Goal: Task Accomplishment & Management: Use online tool/utility

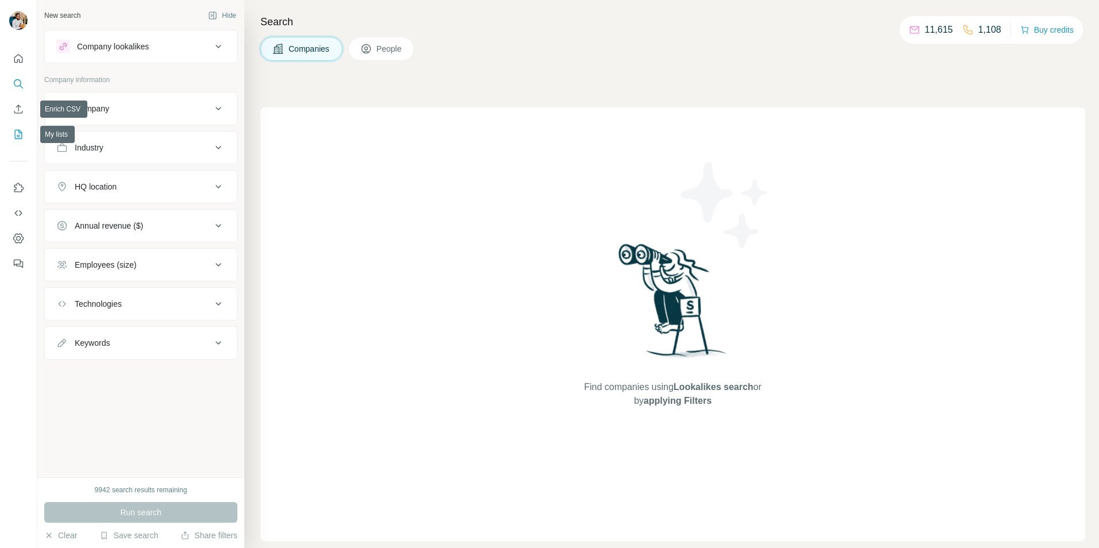
click at [19, 129] on icon "My lists" at bounding box center [18, 134] width 11 height 11
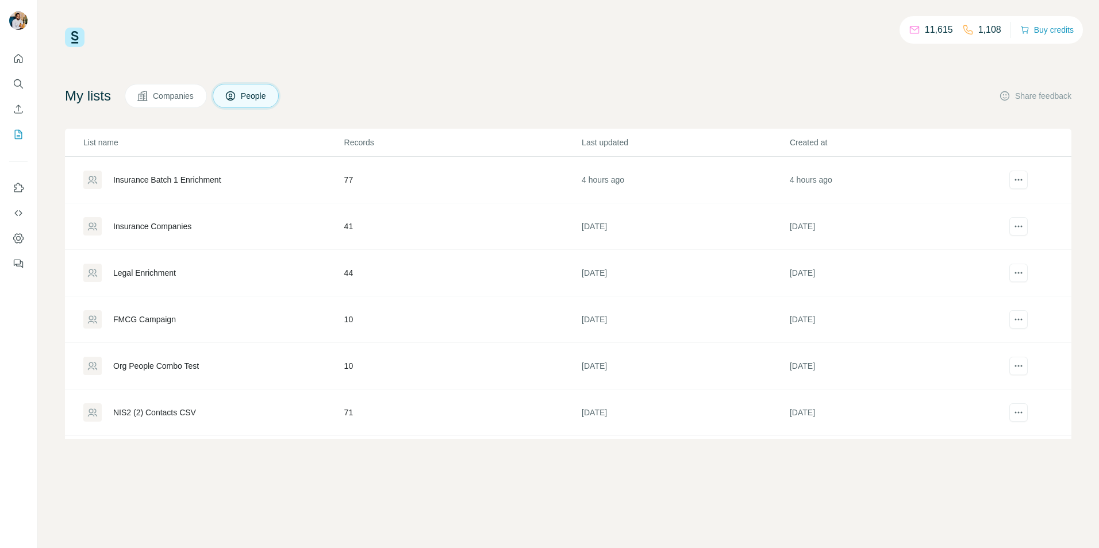
click at [185, 212] on td "Insurance Companies" at bounding box center [204, 226] width 279 height 47
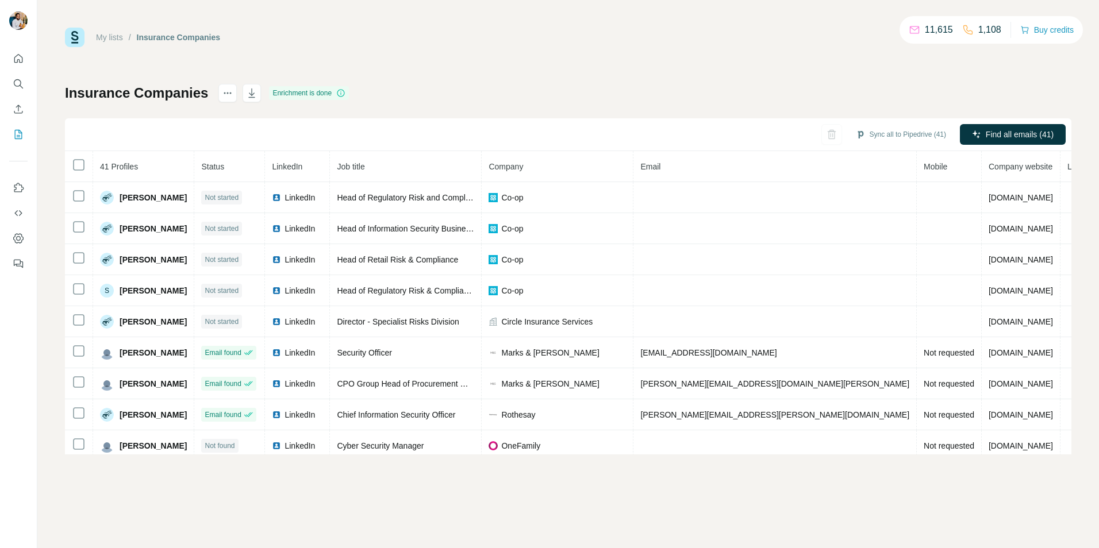
click at [571, 102] on div "Insurance Companies Enrichment is done Sync all to Pipedrive (41) Find all emai…" at bounding box center [568, 269] width 1006 height 371
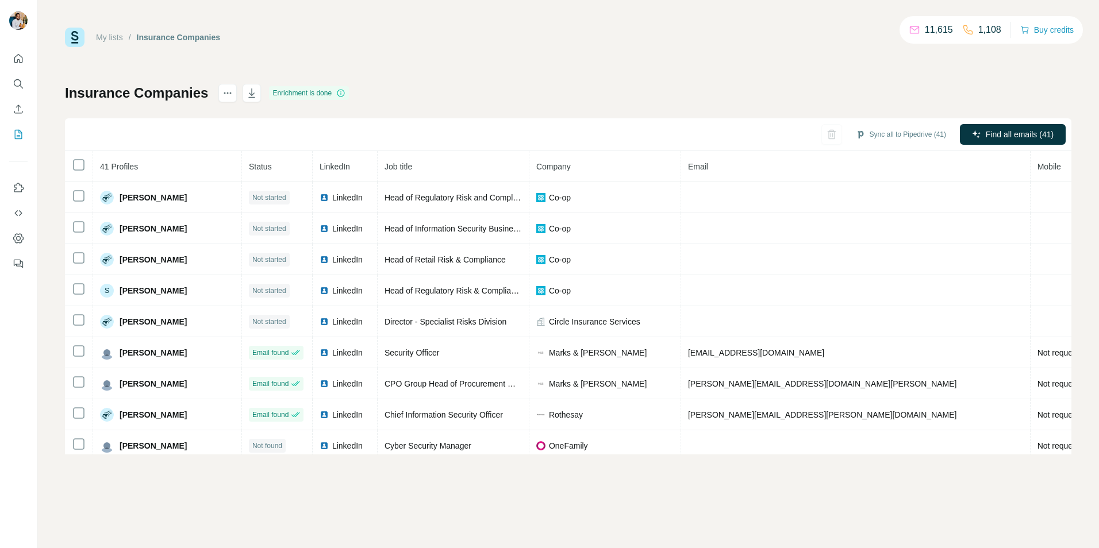
click at [595, 31] on div "My lists / Insurance Companies 11,615 1,108 Buy credits" at bounding box center [568, 38] width 1006 height 20
click at [587, 43] on div "My lists / Insurance Companies 11,615 1,108 Buy credits" at bounding box center [568, 38] width 1006 height 20
click at [872, 70] on div "My lists / Insurance Companies 11,615 1,108 Buy credits Insurance Companies Enr…" at bounding box center [568, 241] width 1006 height 427
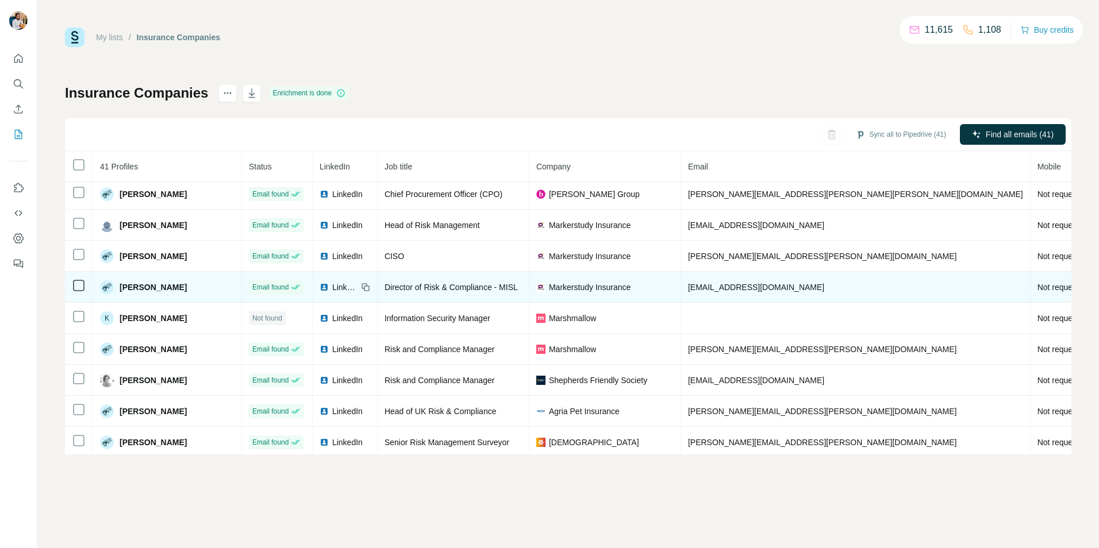
scroll to position [664, 0]
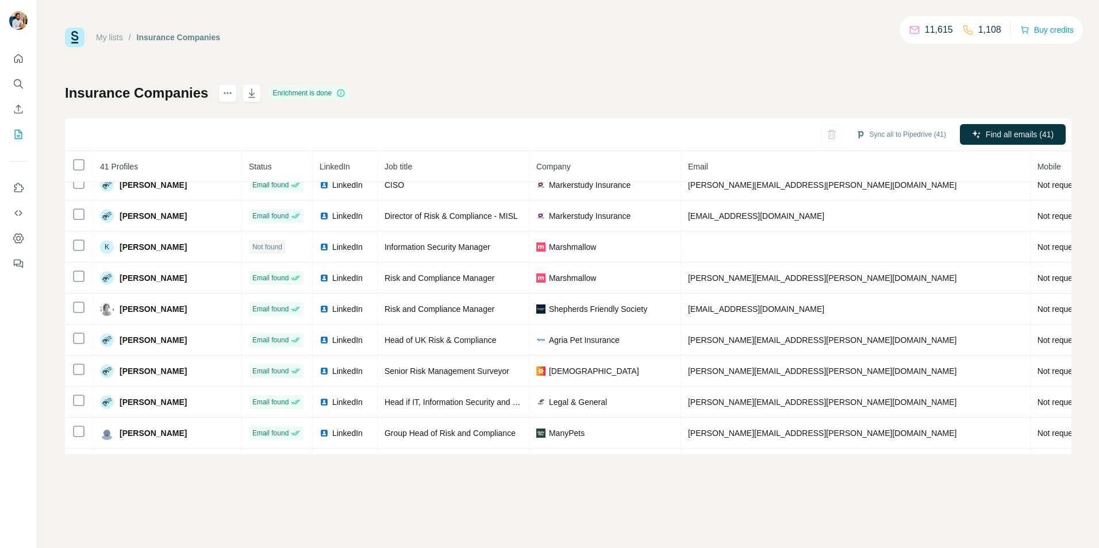
click at [568, 494] on div "My lists / Insurance Companies 11,615 1,108 Buy credits Insurance Companies Enr…" at bounding box center [567, 274] width 1061 height 548
drag, startPoint x: 14, startPoint y: 136, endPoint x: 24, endPoint y: 135, distance: 9.8
click at [14, 136] on icon "My lists" at bounding box center [18, 134] width 11 height 11
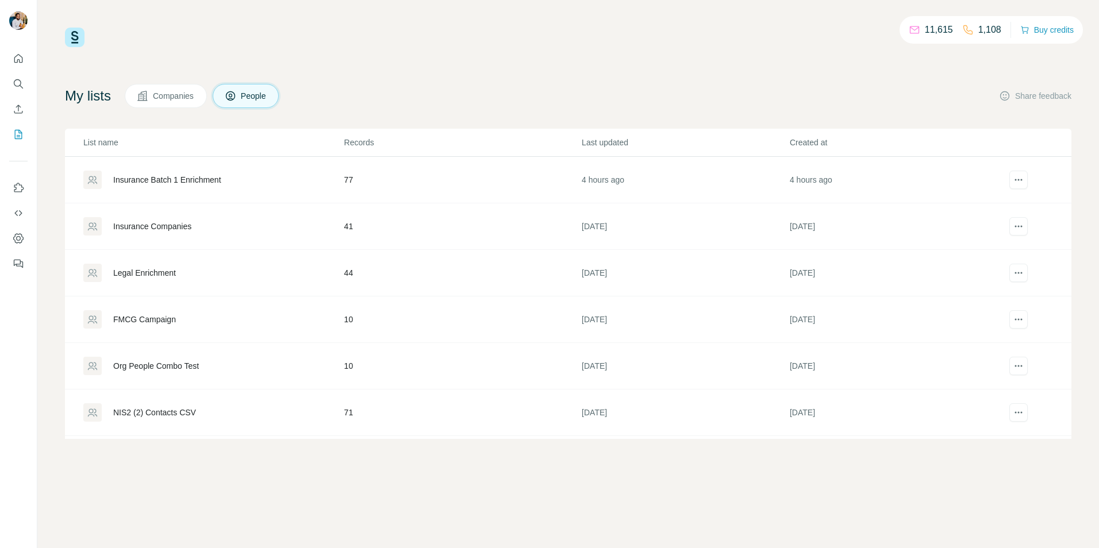
scroll to position [90, 0]
click at [138, 418] on div "Added from LinkedIn" at bounding box center [150, 415] width 74 height 11
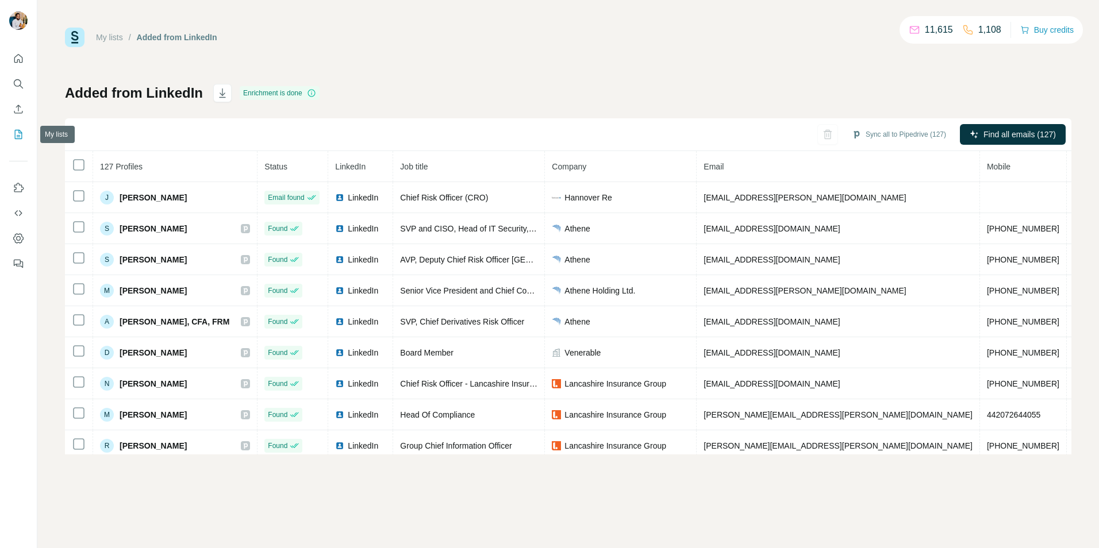
click at [16, 131] on icon "My lists" at bounding box center [18, 134] width 11 height 11
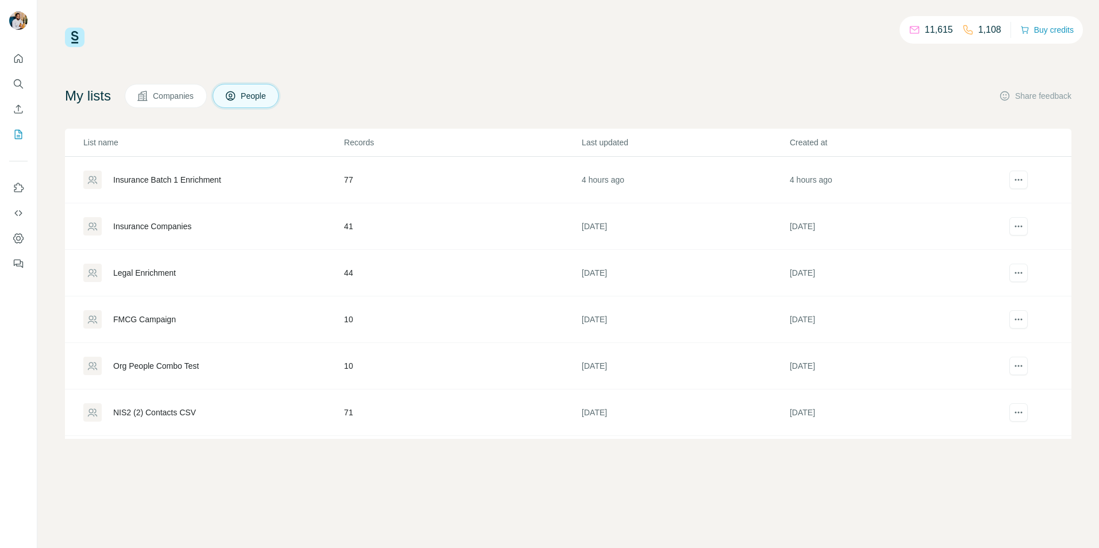
click at [161, 228] on div "Insurance Companies" at bounding box center [152, 226] width 78 height 11
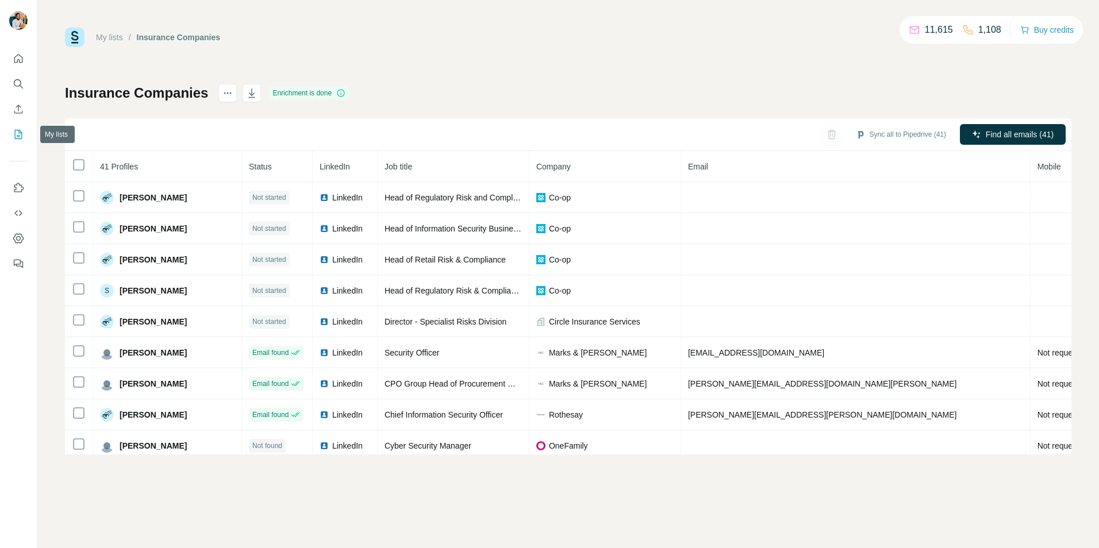
click at [13, 135] on icon "My lists" at bounding box center [18, 134] width 11 height 11
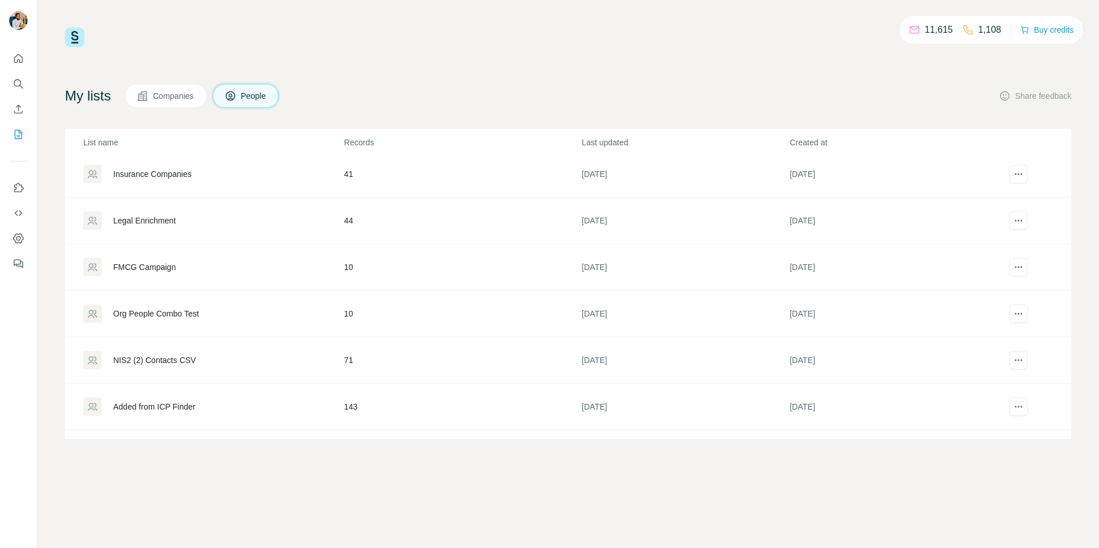
scroll to position [90, 0]
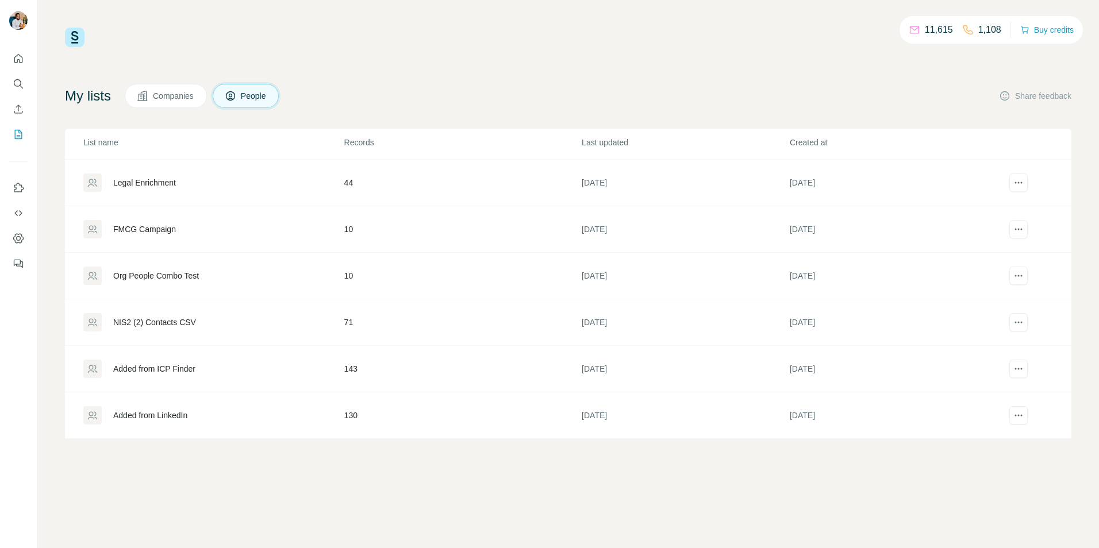
click at [146, 419] on div "Added from LinkedIn" at bounding box center [150, 415] width 74 height 11
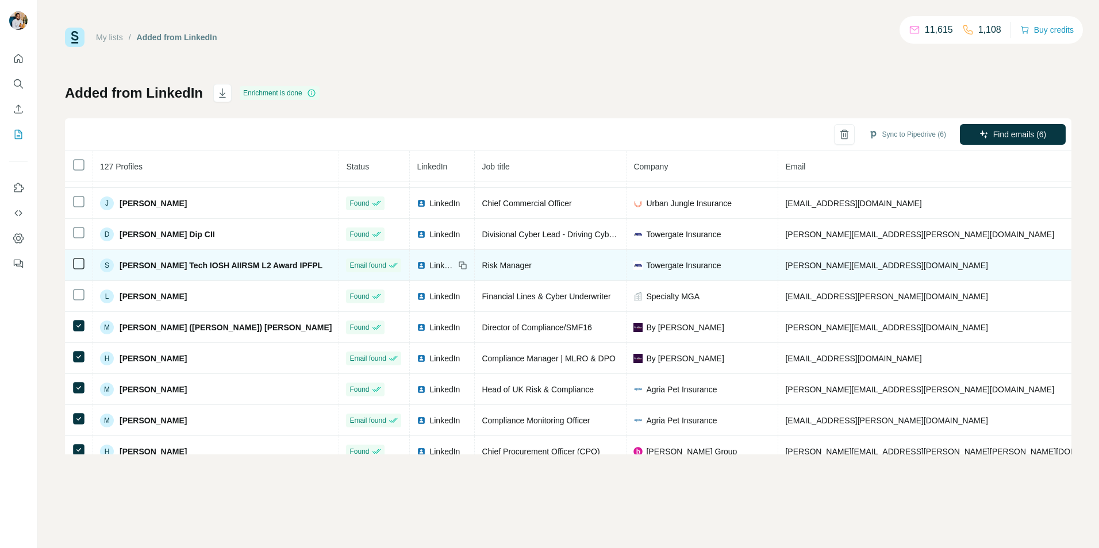
scroll to position [862, 0]
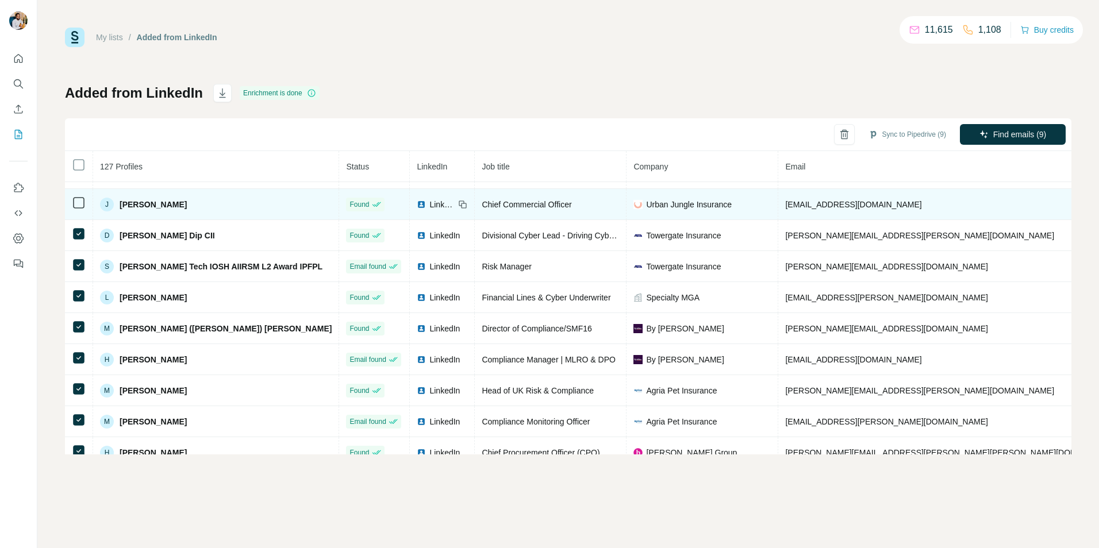
click at [79, 209] on icon at bounding box center [79, 203] width 14 height 14
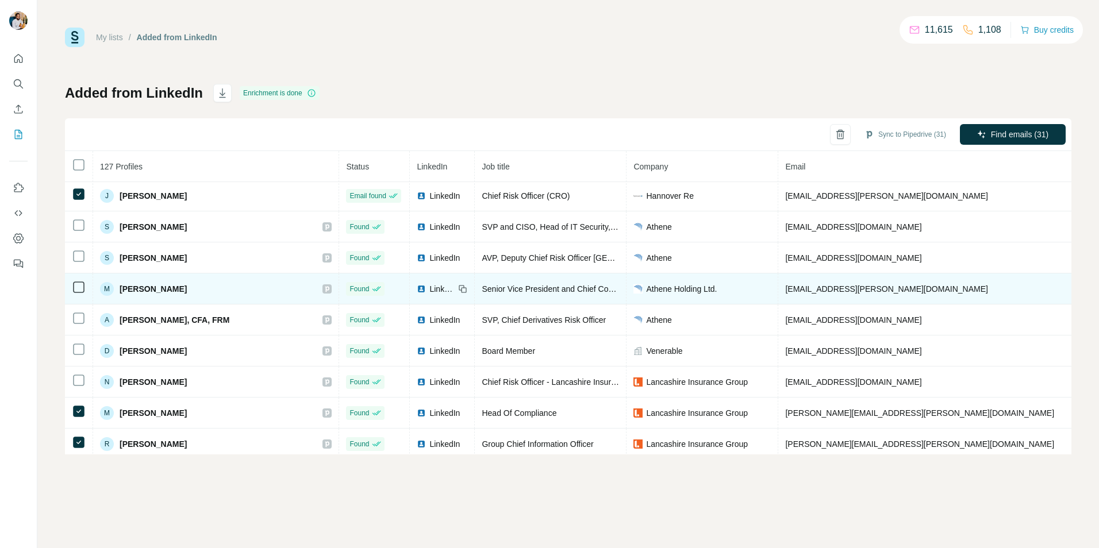
scroll to position [0, 0]
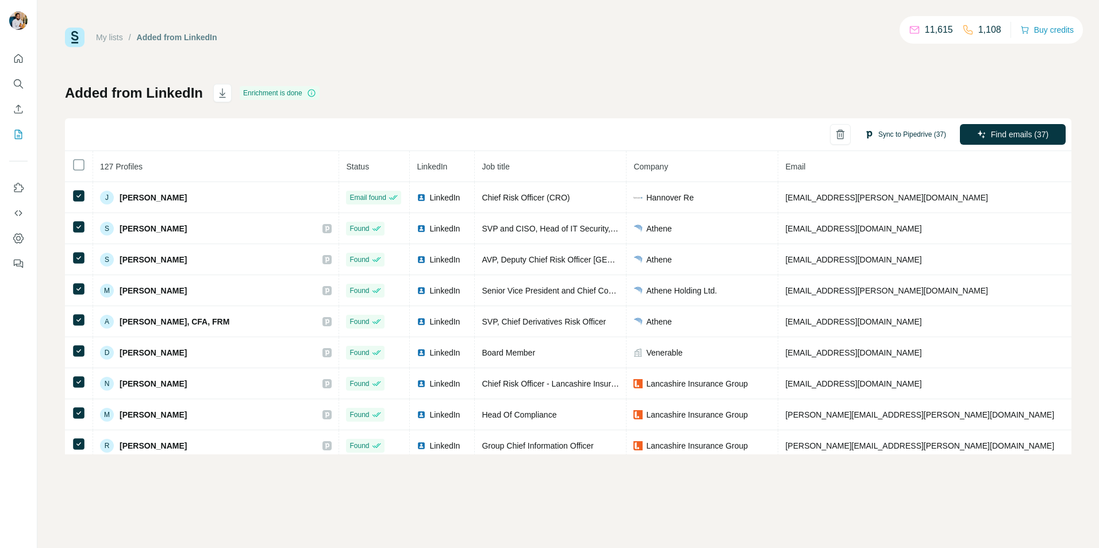
click at [892, 131] on button "Sync to Pipedrive (37)" at bounding box center [905, 134] width 98 height 17
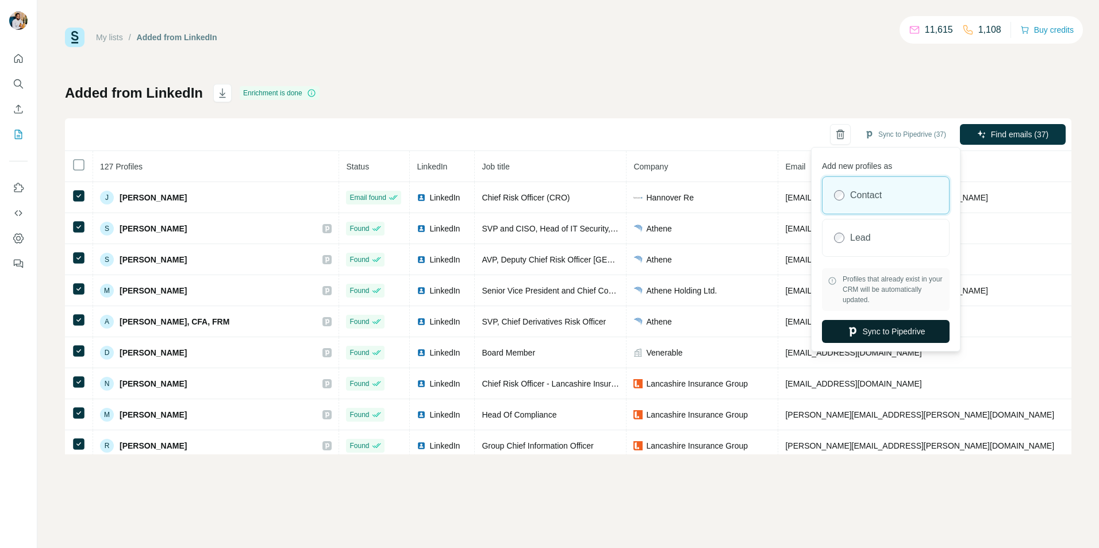
click at [871, 330] on button "Sync to Pipedrive" at bounding box center [886, 331] width 128 height 23
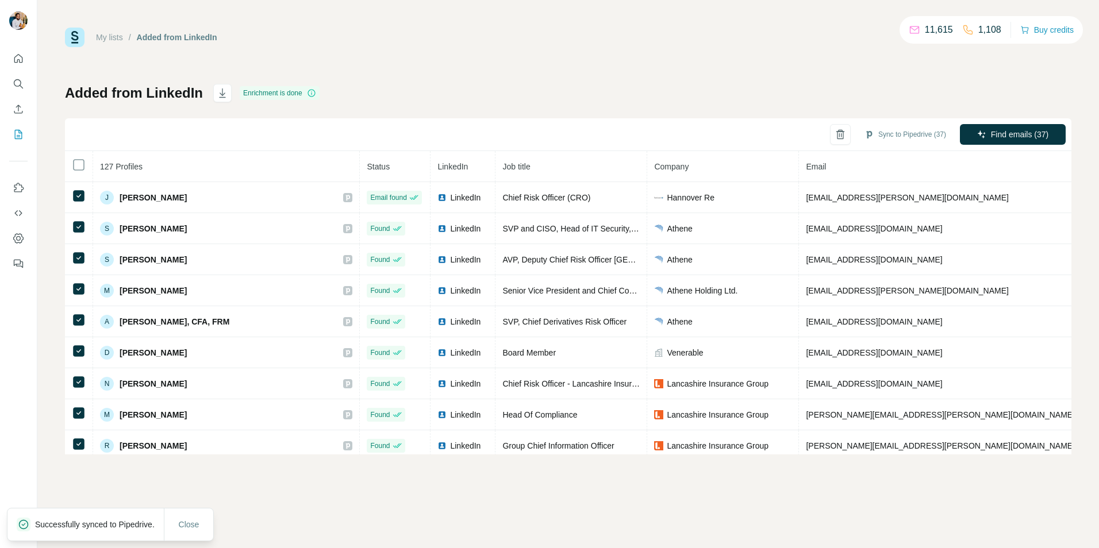
click at [111, 37] on link "My lists" at bounding box center [109, 37] width 27 height 9
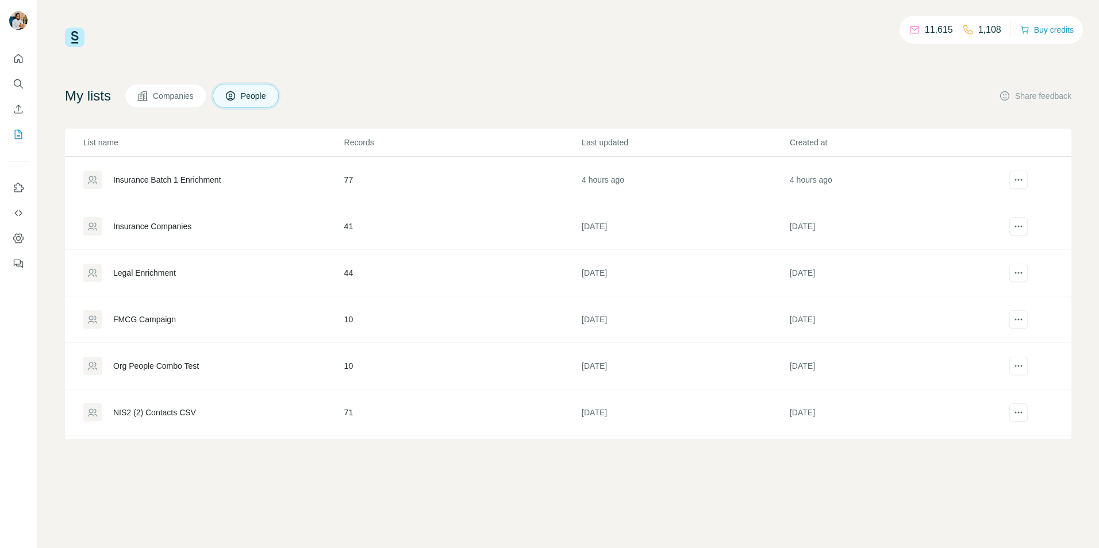
click at [175, 225] on div "Insurance Companies" at bounding box center [152, 226] width 78 height 11
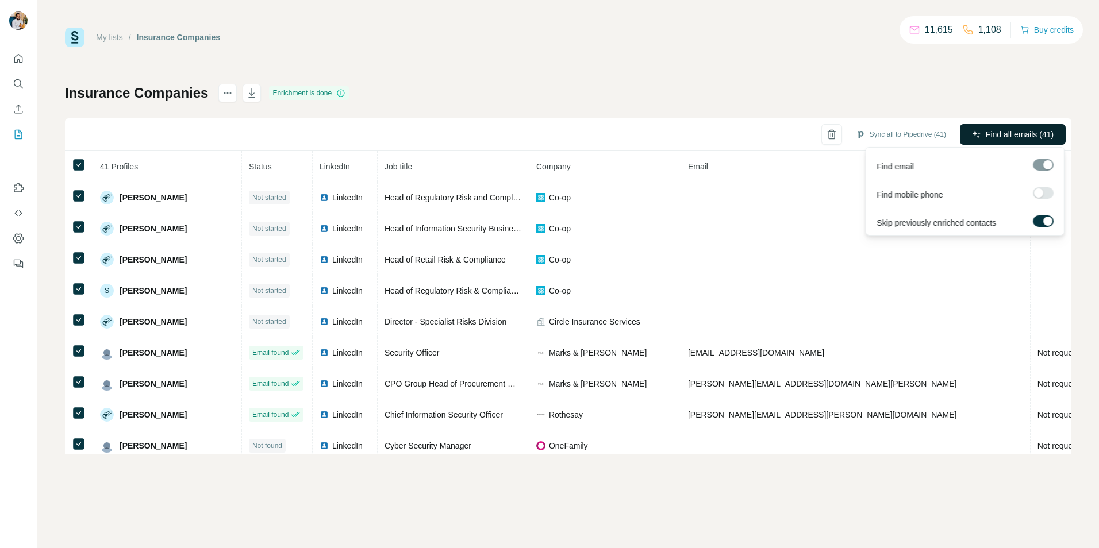
click at [1010, 130] on span "Find all emails (41)" at bounding box center [1019, 134] width 68 height 11
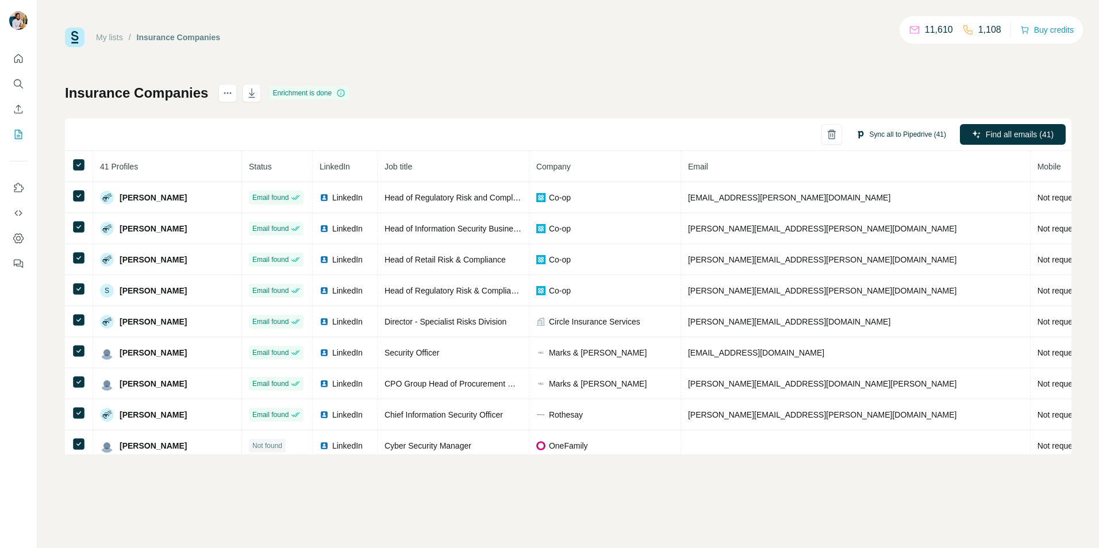
click at [897, 134] on button "Sync all to Pipedrive (41)" at bounding box center [900, 134] width 106 height 17
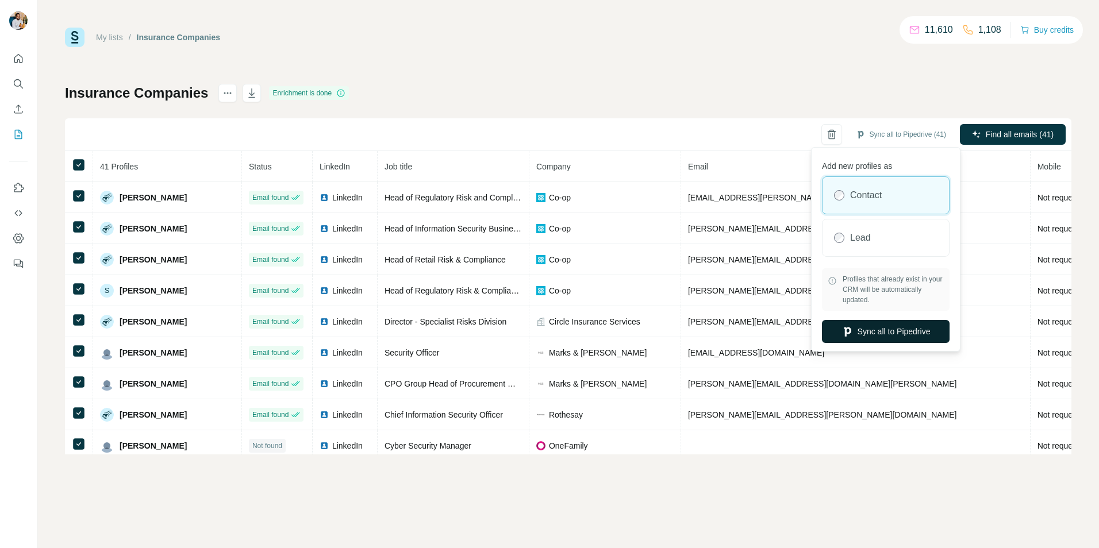
click at [883, 336] on button "Sync all to Pipedrive" at bounding box center [886, 331] width 128 height 23
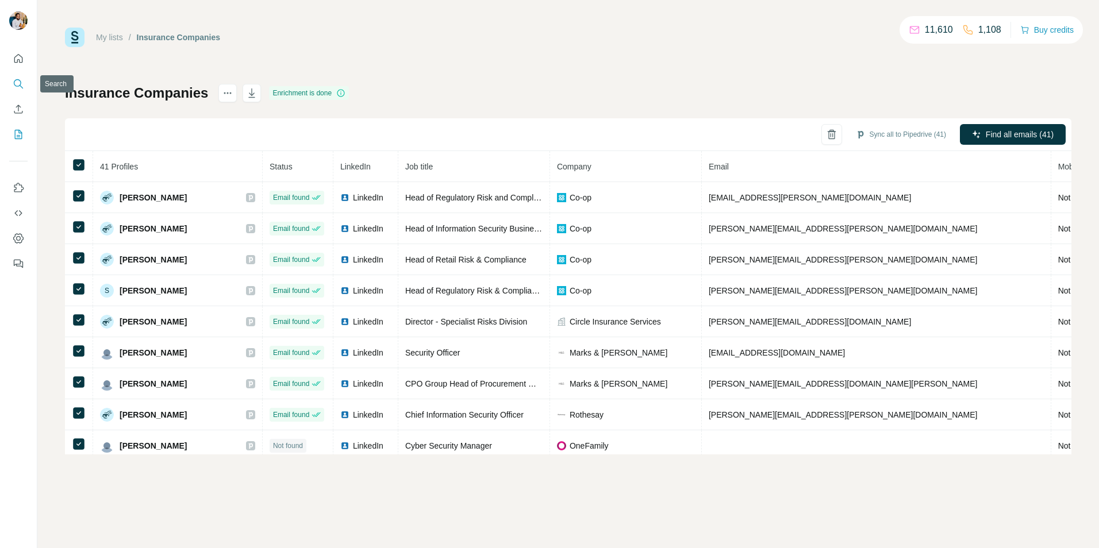
click at [13, 76] on button "Search" at bounding box center [18, 84] width 18 height 21
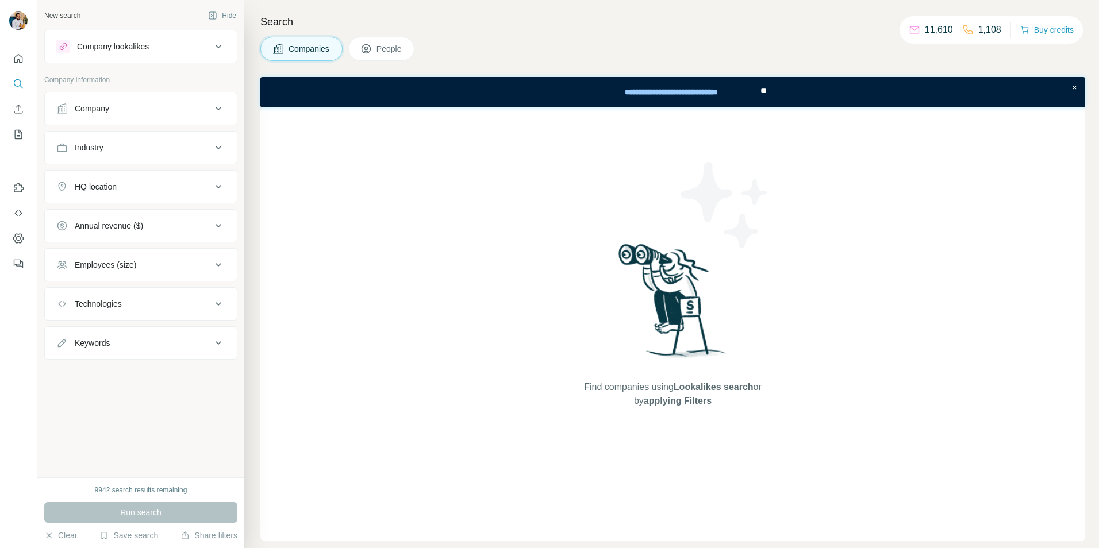
click at [394, 43] on span "People" at bounding box center [389, 48] width 26 height 11
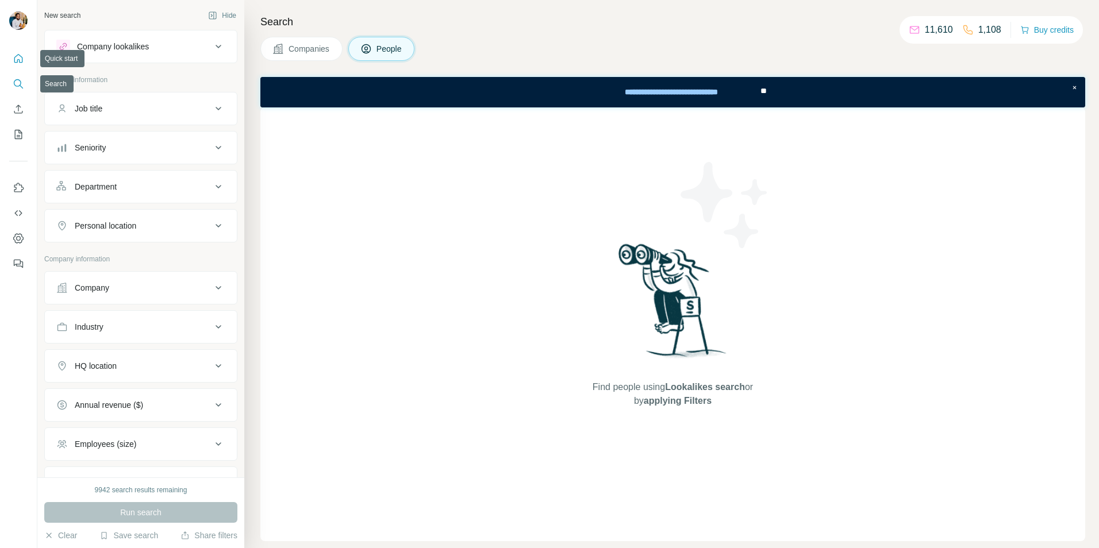
click at [21, 52] on button "Quick start" at bounding box center [18, 58] width 18 height 21
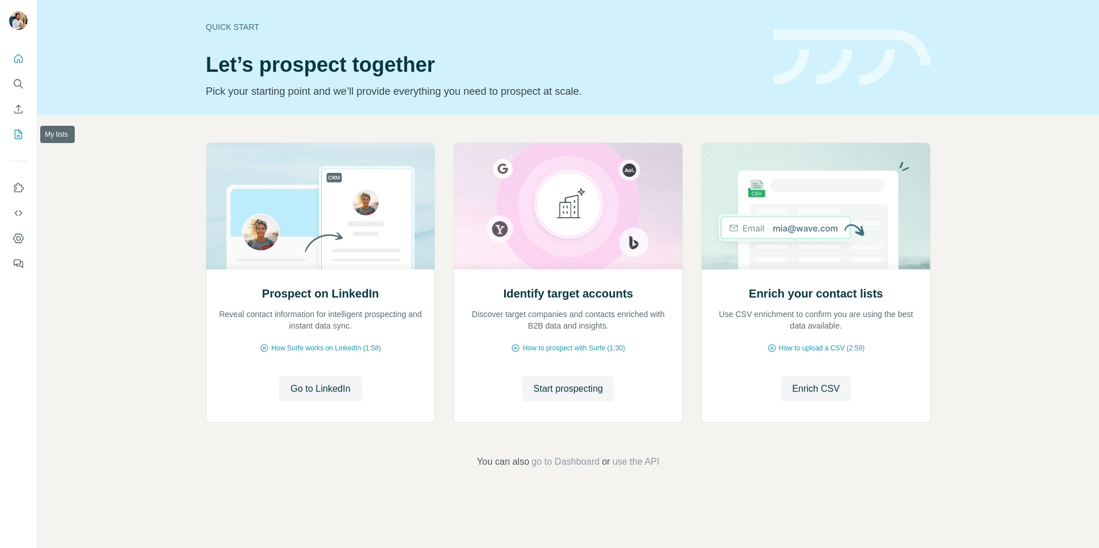
click at [16, 136] on icon "My lists" at bounding box center [18, 134] width 11 height 11
